Goal: Find specific page/section: Find specific page/section

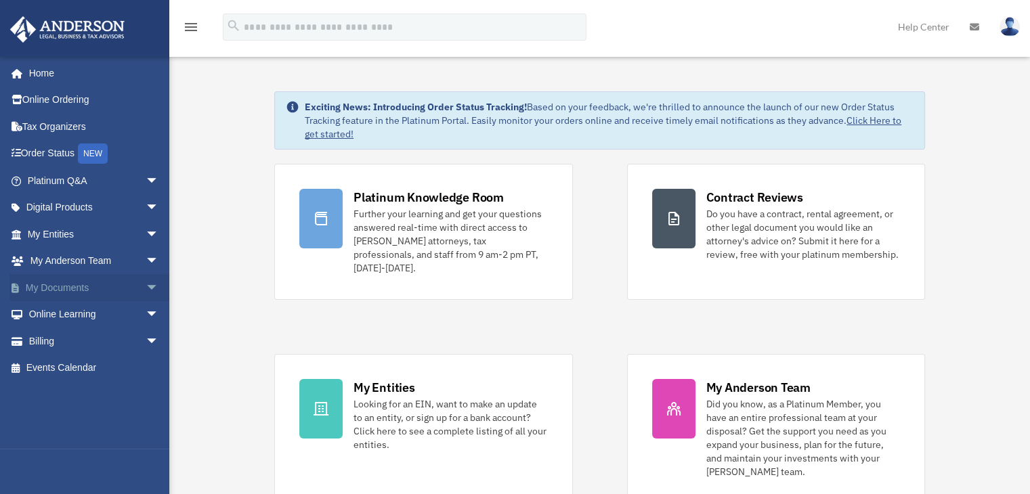
click at [108, 281] on link "My Documents arrow_drop_down" at bounding box center [94, 287] width 170 height 27
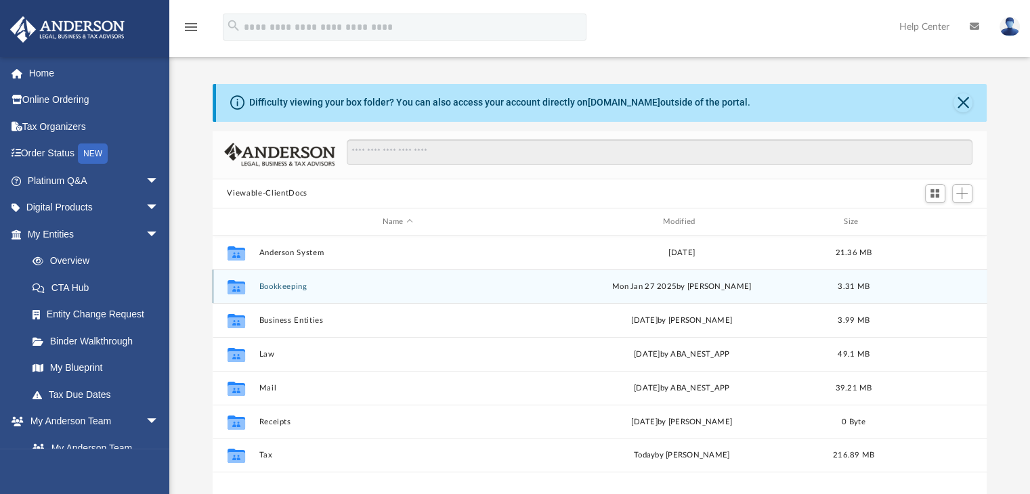
scroll to position [297, 764]
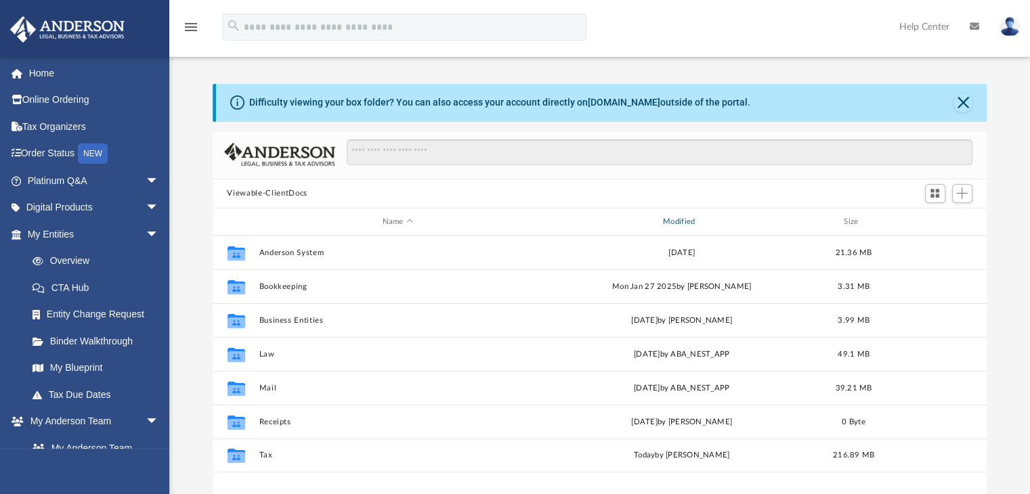
click at [683, 224] on div "Modified" at bounding box center [682, 222] width 278 height 12
click at [675, 227] on div "Modified" at bounding box center [682, 222] width 278 height 12
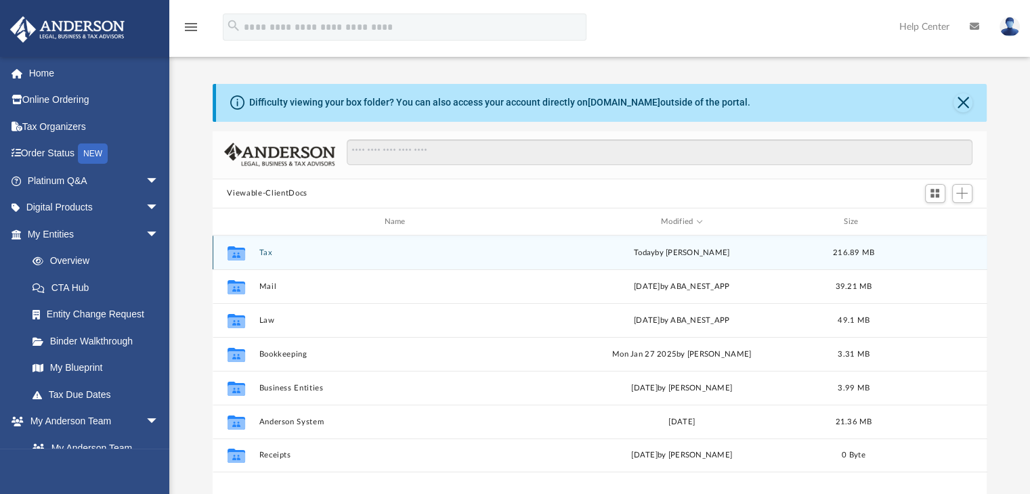
click at [265, 252] on button "Tax" at bounding box center [398, 253] width 278 height 9
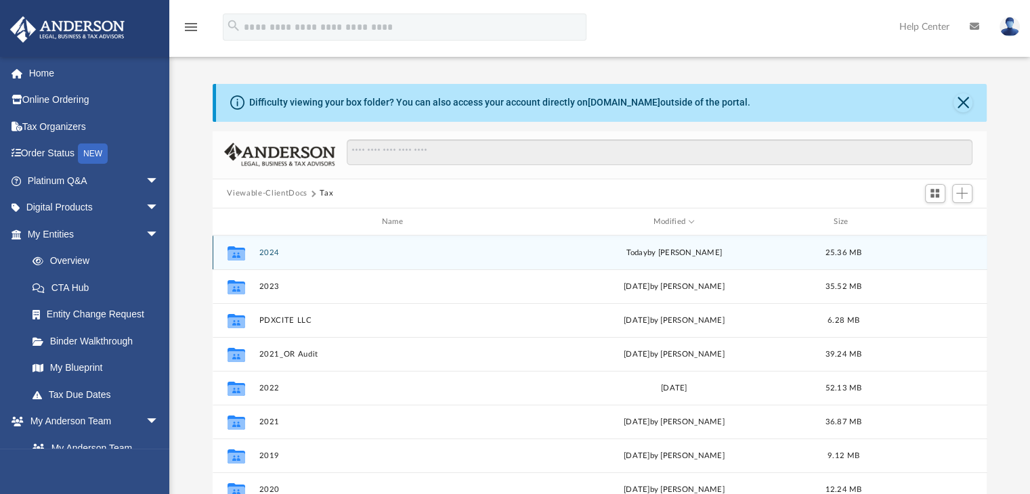
click at [265, 252] on button "2024" at bounding box center [395, 253] width 273 height 9
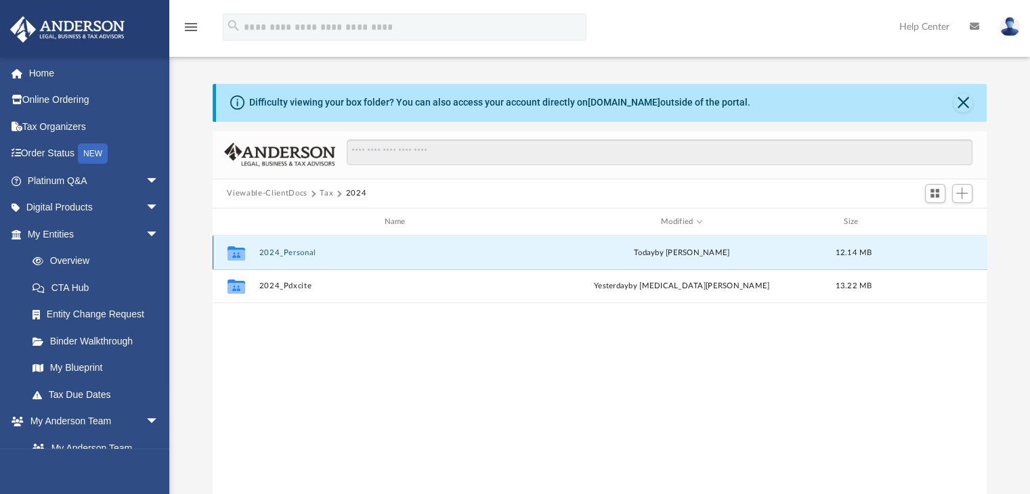
click at [265, 252] on button "2024_Personal" at bounding box center [398, 253] width 278 height 9
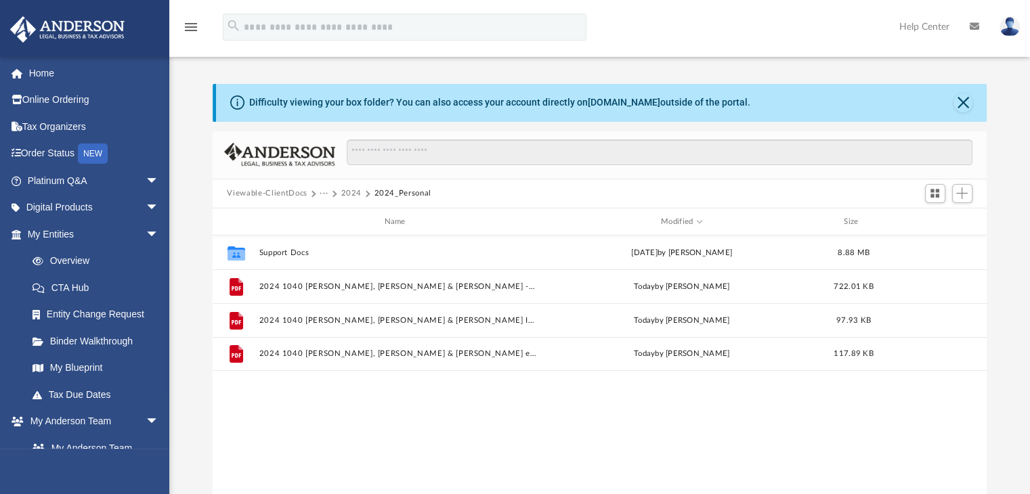
click at [349, 191] on button "2024" at bounding box center [351, 194] width 21 height 12
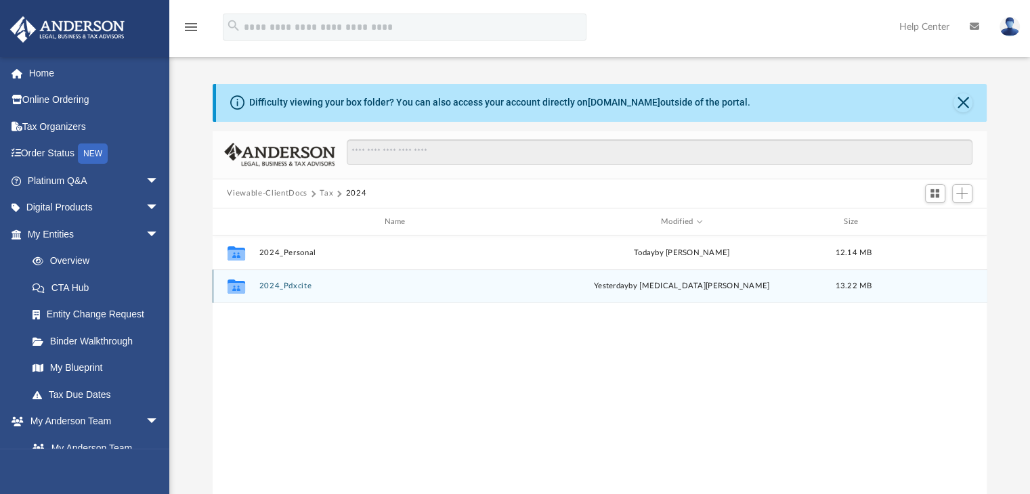
click at [277, 285] on button "2024_Pdxcite" at bounding box center [398, 286] width 278 height 9
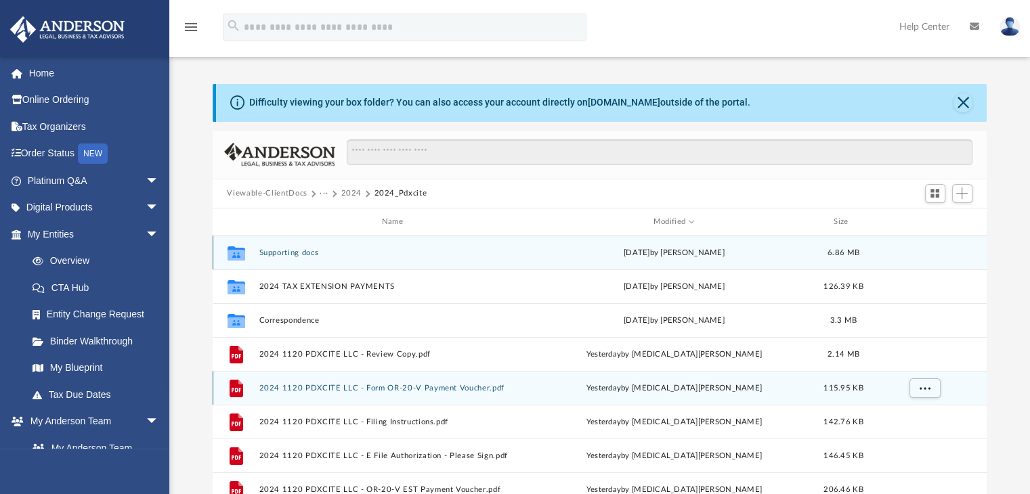
scroll to position [0, 0]
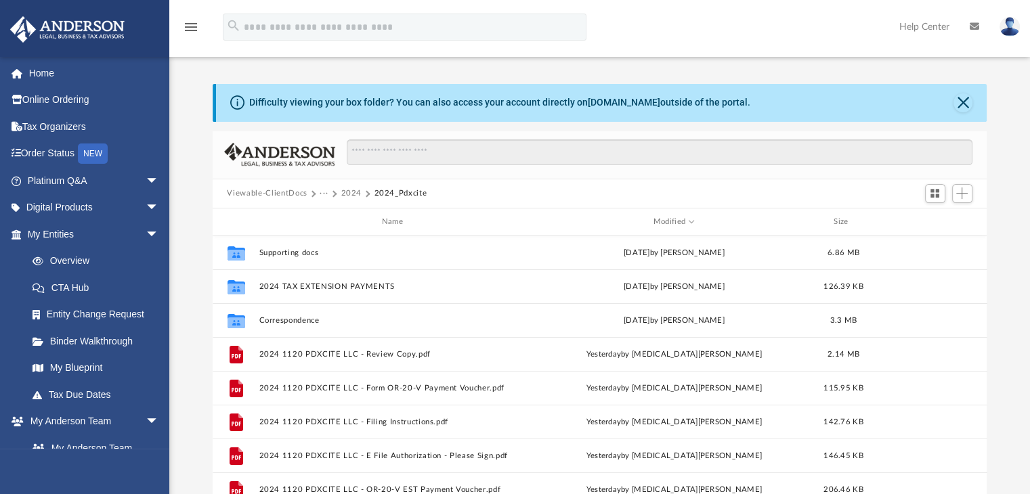
click at [341, 193] on button "2024" at bounding box center [351, 194] width 21 height 12
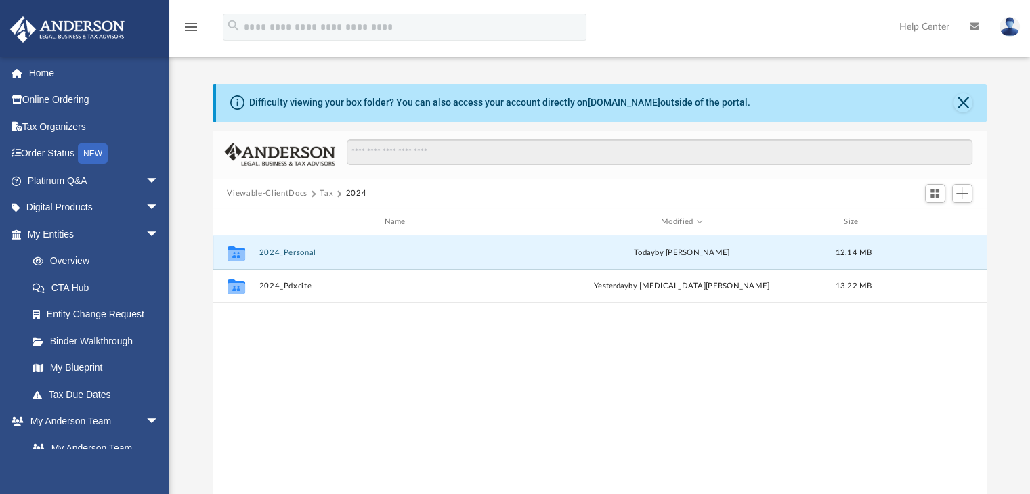
click at [305, 256] on button "2024_Personal" at bounding box center [398, 253] width 278 height 9
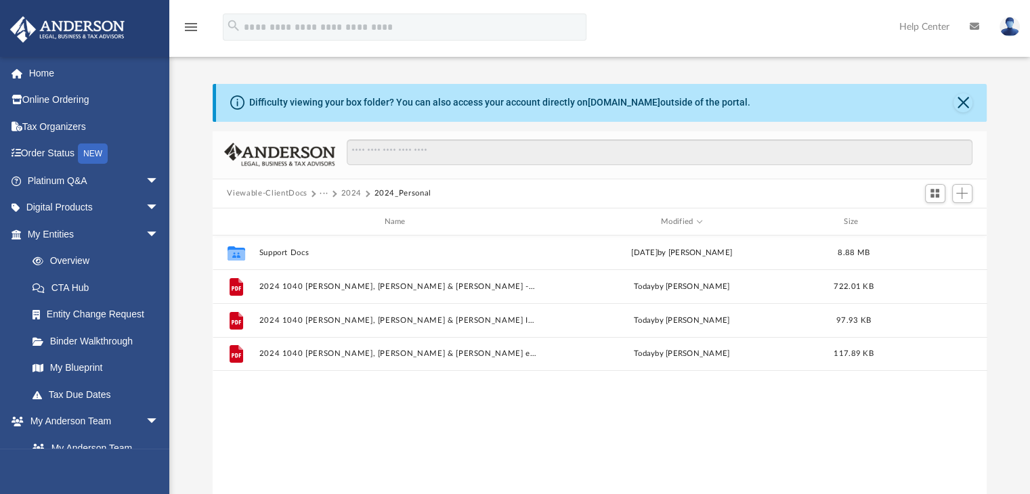
click at [349, 192] on button "2024" at bounding box center [351, 194] width 21 height 12
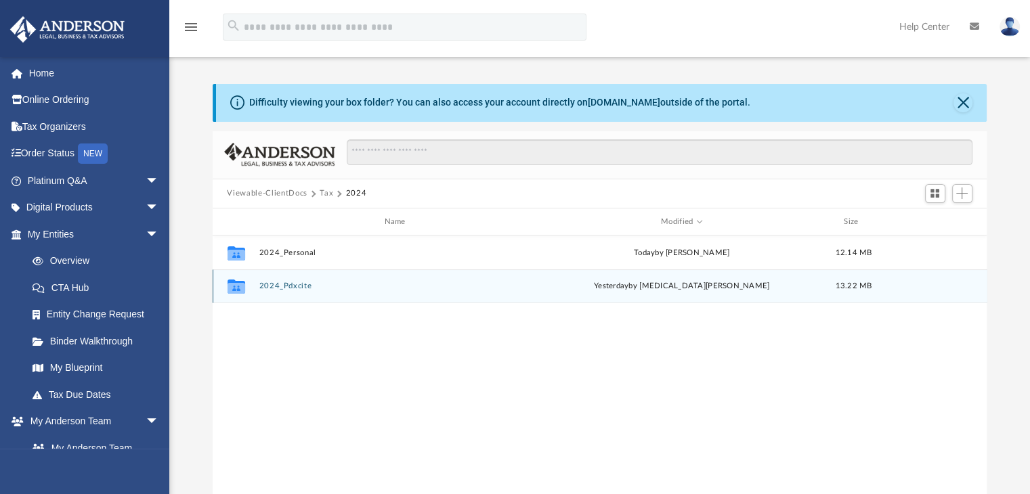
click at [280, 288] on button "2024_Pdxcite" at bounding box center [398, 286] width 278 height 9
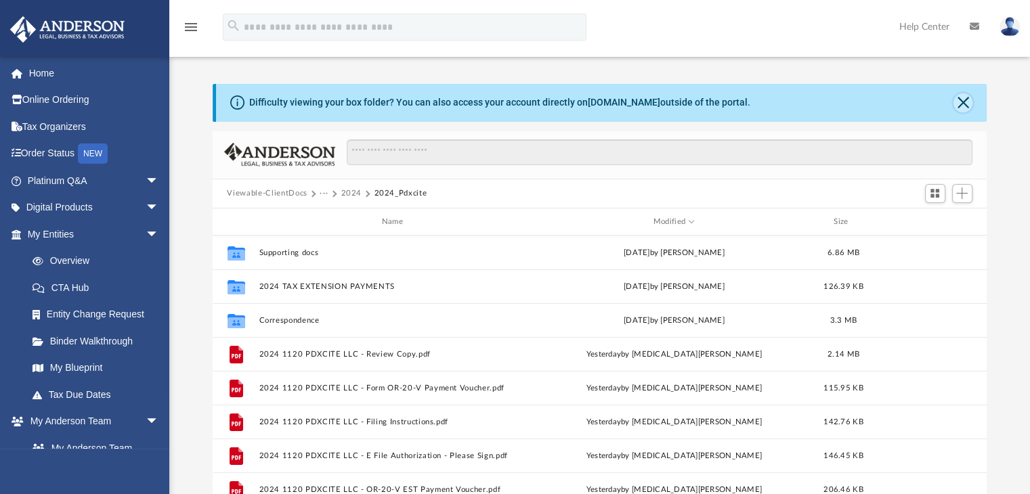
click at [964, 104] on button "Close" at bounding box center [963, 102] width 19 height 19
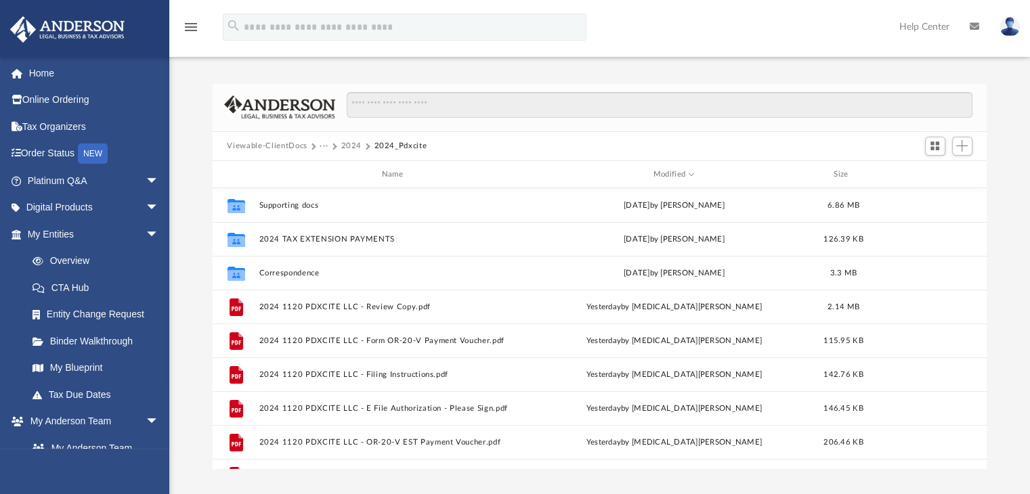
click at [1006, 22] on img at bounding box center [1010, 27] width 20 height 20
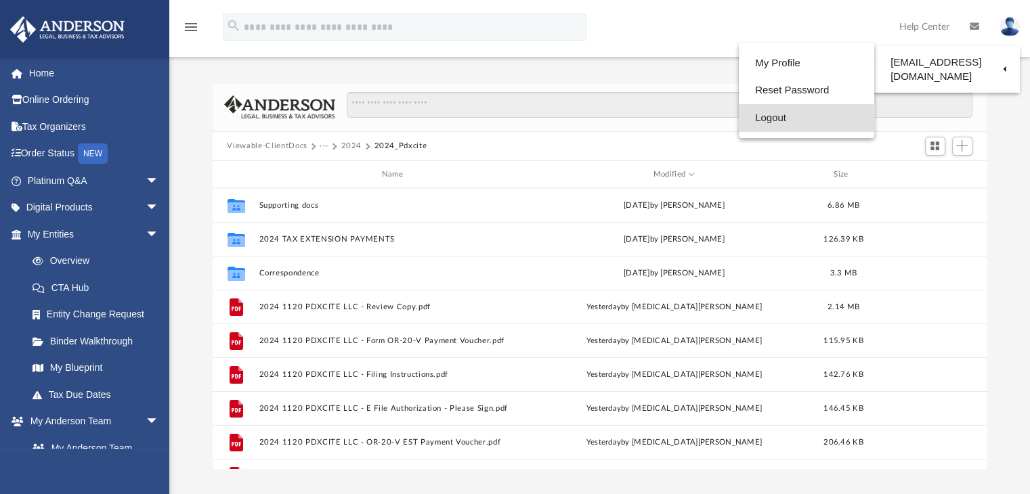
click at [796, 117] on link "Logout" at bounding box center [806, 118] width 135 height 28
